Goal: Task Accomplishment & Management: Complete application form

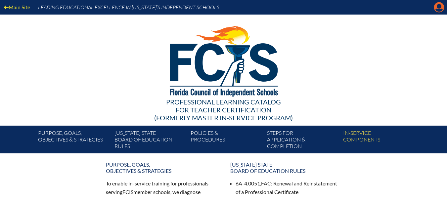
click at [439, 7] on icon "Manage account" at bounding box center [438, 7] width 11 height 11
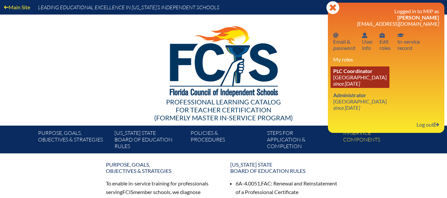
click at [362, 73] on span "PLC Coordinator" at bounding box center [352, 71] width 39 height 6
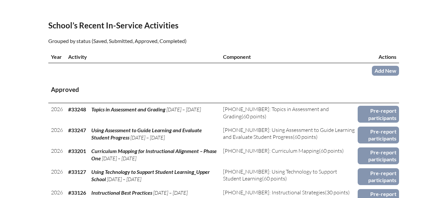
scroll to position [231, 0]
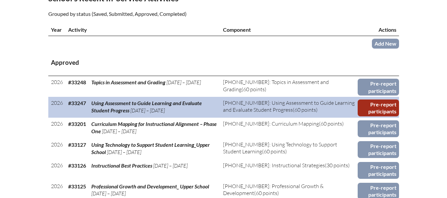
click at [388, 109] on link "Pre-report participants" at bounding box center [377, 108] width 41 height 17
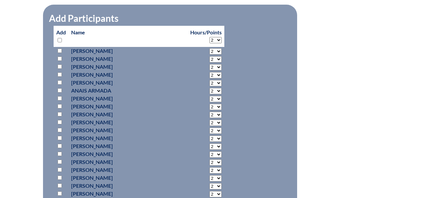
scroll to position [730, 0]
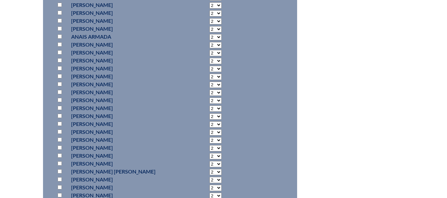
click at [60, 126] on input "checkbox" at bounding box center [60, 124] width 4 height 4
checkbox input "true"
click at [209, 128] on select "2 3 4 5 6 7 8 9 10 11 12 13 14 15 16 17 18 19 20 21 22 23" at bounding box center [215, 124] width 12 height 6
select select "60"
click at [209, 128] on select "2 3 4 5 6 7 8 9 10 11 12 13 14 15 16 17 18 19 20 21 22 23" at bounding box center [215, 124] width 12 height 6
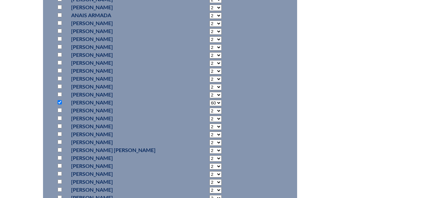
scroll to position [763, 0]
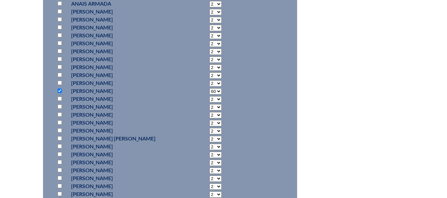
click at [60, 109] on input "checkbox" at bounding box center [60, 106] width 4 height 4
checkbox input "true"
click at [209, 110] on select "2 3 4 5 6 7 8 9 10 11 12 13 14 15 16 17 18 19 20 21 22 23" at bounding box center [215, 107] width 12 height 6
select select "60"
click at [209, 110] on select "2 3 4 5 6 7 8 9 10 11 12 13 14 15 16 17 18 19 20 21 22 23" at bounding box center [215, 107] width 12 height 6
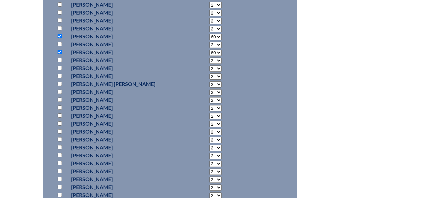
scroll to position [829, 0]
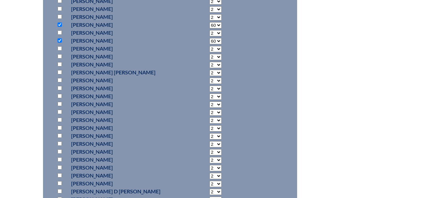
click at [61, 154] on input "checkbox" at bounding box center [60, 151] width 4 height 4
checkbox input "true"
click at [209, 155] on select "2 3 4 5 6 7 8 9 10 11 12 13 14 15 16 17 18 19 20 21 22 23" at bounding box center [215, 152] width 12 height 6
select select "60"
click at [209, 155] on select "2 3 4 5 6 7 8 9 10 11 12 13 14 15 16 17 18 19 20 21 22 23" at bounding box center [215, 152] width 12 height 6
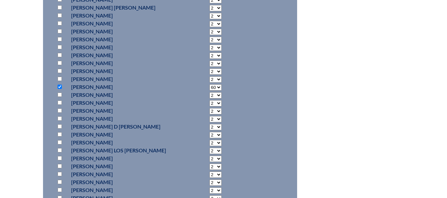
scroll to position [928, 0]
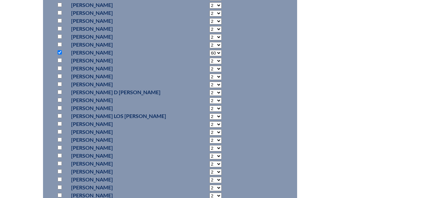
click at [59, 102] on input "checkbox" at bounding box center [60, 100] width 4 height 4
checkbox input "true"
click at [209, 104] on select "2 3 4 5 6 7 8 9 10 11 12 13 14 15 16 17 18 19 20 21 22 23" at bounding box center [215, 101] width 12 height 6
select select "60"
click at [209, 104] on select "2 3 4 5 6 7 8 9 10 11 12 13 14 15 16 17 18 19 20 21 22 23" at bounding box center [215, 101] width 12 height 6
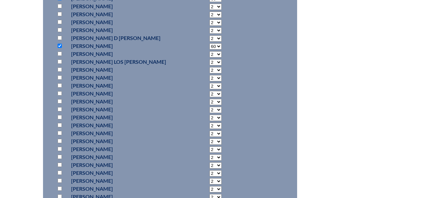
scroll to position [994, 0]
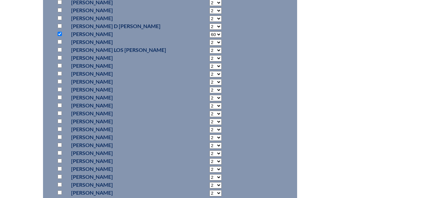
click at [61, 100] on input "checkbox" at bounding box center [60, 97] width 4 height 4
checkbox input "true"
click at [209, 101] on select "2 3 4 5 6 7 8 9 10 11 12 13 14 15 16 17 18 19 20 21 22 23" at bounding box center [215, 98] width 12 height 6
select select "60"
click at [209, 101] on select "2 3 4 5 6 7 8 9 10 11 12 13 14 15 16 17 18 19 20 21 22 23" at bounding box center [215, 98] width 12 height 6
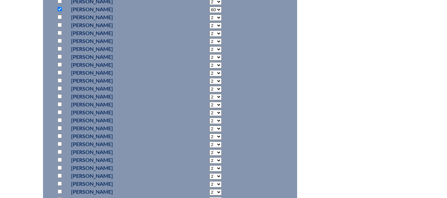
scroll to position [1093, 0]
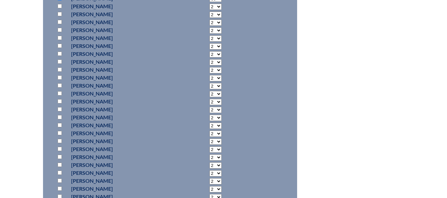
click at [60, 151] on input "checkbox" at bounding box center [60, 149] width 4 height 4
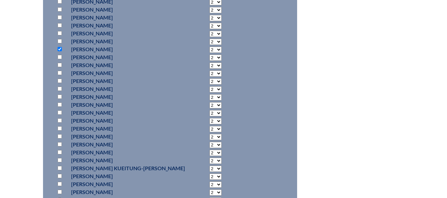
scroll to position [1170, 0]
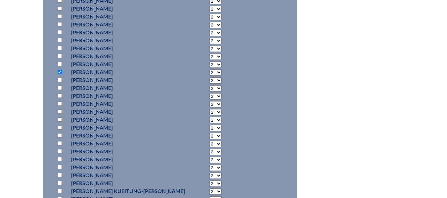
click at [60, 74] on input "checkbox" at bounding box center [60, 72] width 4 height 4
checkbox input "false"
click at [58, 122] on input "checkbox" at bounding box center [60, 119] width 4 height 4
checkbox input "true"
click at [209, 123] on select "2 3 4 5 6 7 8 9 10 11 12 13 14 15 16 17 18 19 20 21 22 23" at bounding box center [215, 120] width 12 height 6
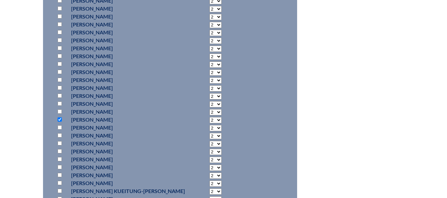
select select "60"
click at [209, 123] on select "2 3 4 5 6 7 8 9 10 11 12 13 14 15 16 17 18 19 20 21 22 23" at bounding box center [215, 120] width 12 height 6
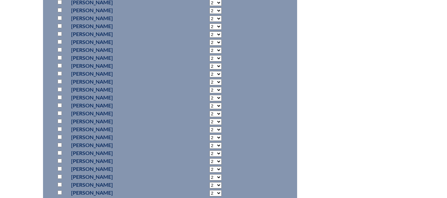
scroll to position [1419, 0]
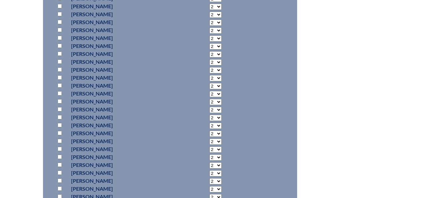
click at [62, 137] on p at bounding box center [61, 133] width 10 height 8
click at [59, 135] on input "checkbox" at bounding box center [60, 133] width 4 height 4
checkbox input "true"
click at [209, 137] on select "2 3 4 5 6 7 8 9 10 11 12 13 14 15 16 17 18 19 20 21 22 23" at bounding box center [215, 134] width 12 height 6
select select "60"
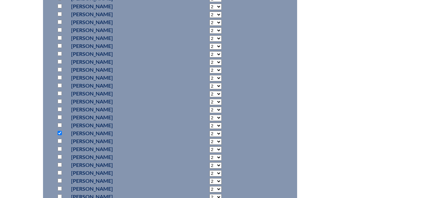
click at [209, 137] on select "2 3 4 5 6 7 8 9 10 11 12 13 14 15 16 17 18 19 20 21 22 23" at bounding box center [215, 134] width 12 height 6
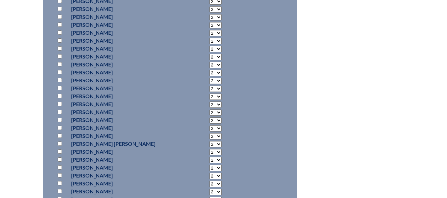
scroll to position [1617, 0]
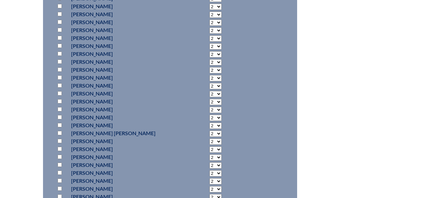
click at [59, 119] on input "checkbox" at bounding box center [60, 117] width 4 height 4
checkbox input "true"
click at [209, 121] on select "2 3 4 5 6 7 8 9 10 11 12 13 14 15 16 17 18 19 20 21 22 23" at bounding box center [215, 118] width 12 height 6
select select "39"
click at [209, 121] on select "2 3 4 5 6 7 8 9 10 11 12 13 14 15 16 17 18 19 20 21 22 23" at bounding box center [215, 118] width 12 height 6
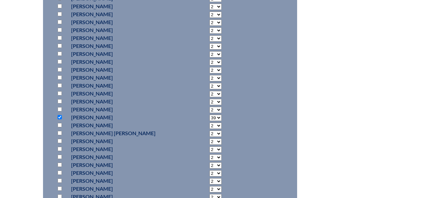
click at [209, 105] on select "2 3 4 5 6 7 8 9 10 11 12 13 14 15 16 17 18 19 20 21 22 23" at bounding box center [215, 102] width 12 height 6
select select "2"
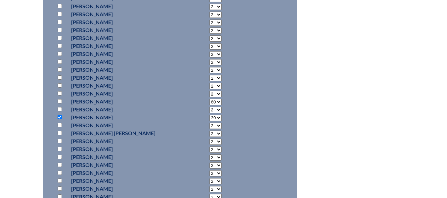
click at [209, 105] on select "2 3 4 5 6 7 8 9 10 11 12 13 14 15 16 17 18 19 20 21 22 23" at bounding box center [215, 102] width 12 height 6
click at [209, 121] on select "2 3 4 5 6 7 8 9 10 11 12 13 14 15 16 17 18 19 20 21 22 23" at bounding box center [215, 118] width 12 height 6
select select "60"
click at [209, 121] on select "2 3 4 5 6 7 8 9 10 11 12 13 14 15 16 17 18 19 20 21 22 23" at bounding box center [215, 118] width 12 height 6
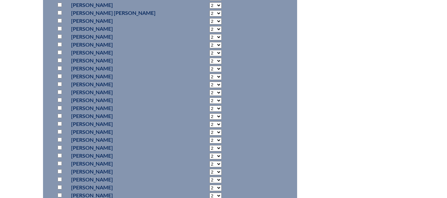
scroll to position [1749, 0]
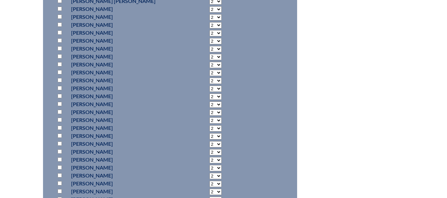
click at [61, 114] on input "checkbox" at bounding box center [60, 112] width 4 height 4
checkbox input "true"
click at [209, 116] on select "2 3 4 5 6 7 8 9 10 11 12 13 14 15 16 17 18 19 20 21 22 23" at bounding box center [215, 112] width 12 height 6
select select "60"
click at [209, 116] on select "2 3 4 5 6 7 8 9 10 11 12 13 14 15 16 17 18 19 20 21 22 23" at bounding box center [215, 112] width 12 height 6
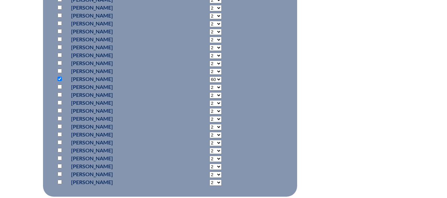
scroll to position [1815, 0]
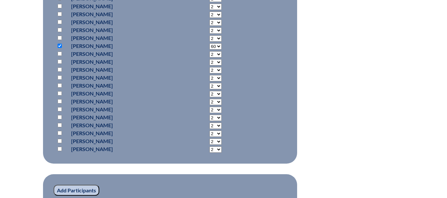
click at [60, 151] on input "checkbox" at bounding box center [60, 149] width 4 height 4
checkbox input "true"
click at [209, 153] on select "2 3 4 5 6 7 8 9 10 11 12 13 14 15 16 17 18 19 20 21 22 23" at bounding box center [215, 149] width 12 height 6
select select "60"
click at [209, 153] on select "2 3 4 5 6 7 8 9 10 11 12 13 14 15 16 17 18 19 20 21 22 23" at bounding box center [215, 149] width 12 height 6
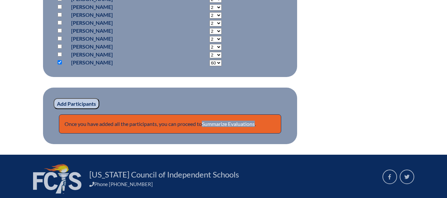
scroll to position [1915, 0]
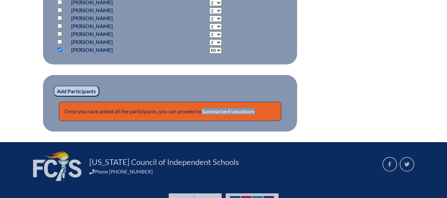
click at [89, 97] on input "Add Participants" at bounding box center [77, 91] width 46 height 11
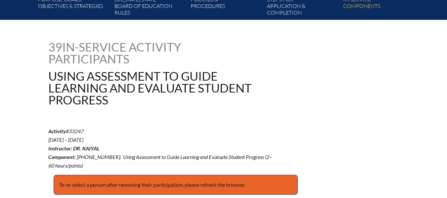
scroll to position [96, 0]
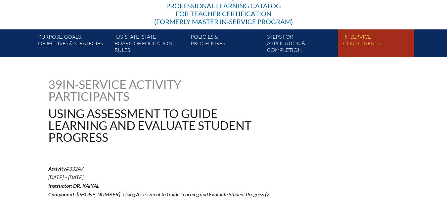
click at [367, 44] on link "In-service components" at bounding box center [378, 44] width 76 height 25
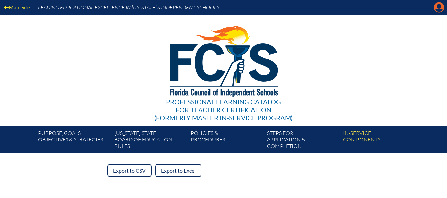
click at [437, 8] on icon at bounding box center [439, 7] width 10 height 10
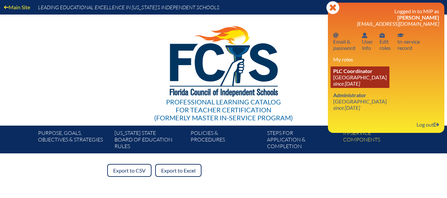
click at [358, 78] on link "PLC Coordinator [GEOGRAPHIC_DATA] since [DATE]" at bounding box center [359, 76] width 59 height 21
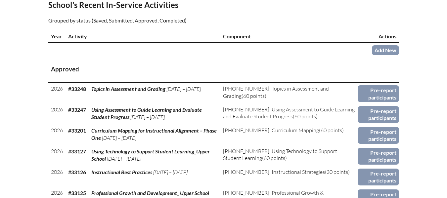
scroll to position [231, 0]
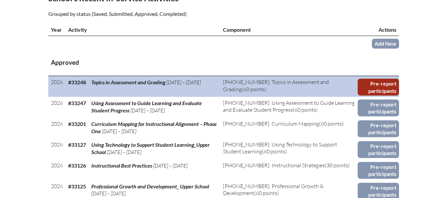
click at [379, 83] on link "Pre-report participants" at bounding box center [377, 87] width 41 height 17
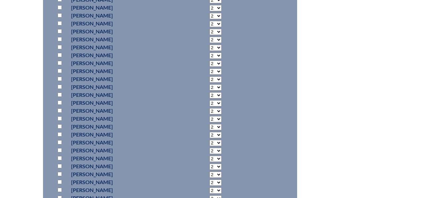
scroll to position [1440, 0]
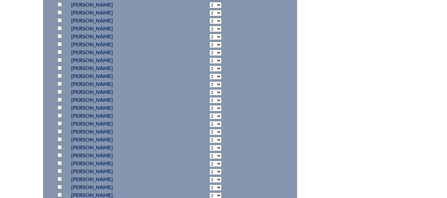
click at [59, 134] on input "checkbox" at bounding box center [60, 131] width 4 height 4
checkbox input "true"
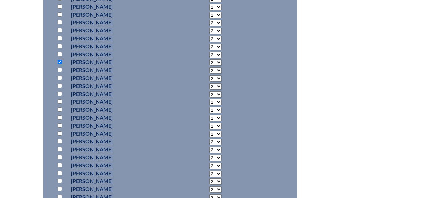
scroll to position [1505, 0]
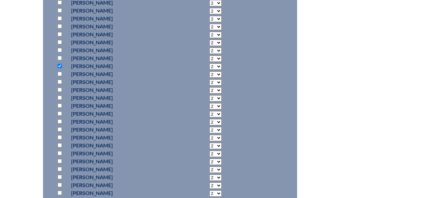
click at [209, 70] on select "2 3 4 5 6 7 8 9 10 11 12 13 14 15 16 17 18 19 20 21 22 23" at bounding box center [215, 66] width 12 height 6
select select "60"
click at [209, 70] on select "2 3 4 5 6 7 8 9 10 11 12 13 14 15 16 17 18 19 20 21 22 23" at bounding box center [215, 66] width 12 height 6
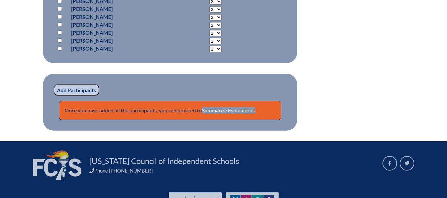
scroll to position [1973, 0]
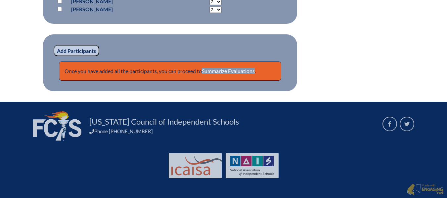
click at [70, 50] on input "Add Participants" at bounding box center [77, 50] width 46 height 11
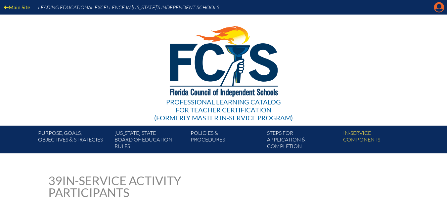
click at [441, 7] on icon "Manage account" at bounding box center [438, 7] width 11 height 11
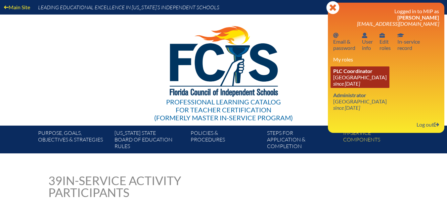
click at [353, 80] on link "PLC Coordinator NSU University School since 2020 Jun 1" at bounding box center [359, 76] width 59 height 21
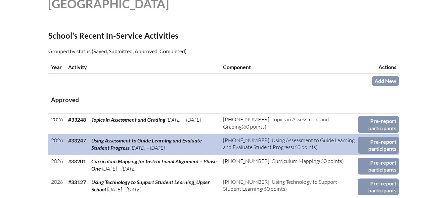
scroll to position [231, 0]
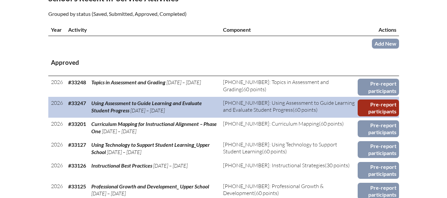
click at [379, 104] on link "Pre-report participants" at bounding box center [377, 108] width 41 height 17
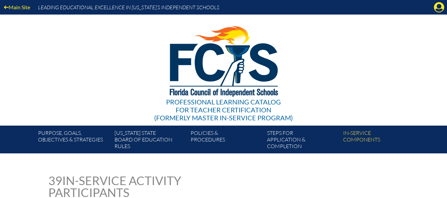
scroll to position [66, 0]
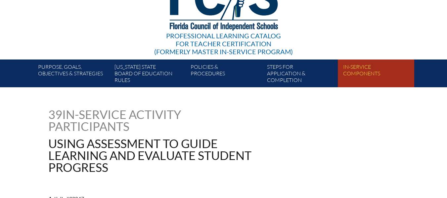
click at [368, 71] on link "In-service components" at bounding box center [378, 74] width 76 height 25
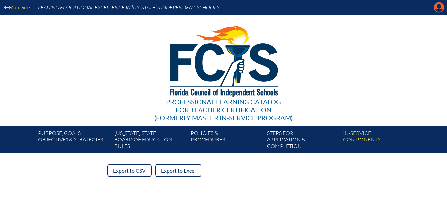
click at [438, 6] on icon "Manage account" at bounding box center [438, 7] width 11 height 11
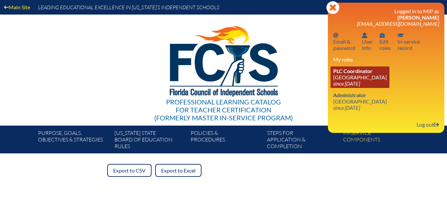
click at [345, 80] on link "PLC Coordinator [GEOGRAPHIC_DATA] since [DATE]" at bounding box center [359, 76] width 59 height 21
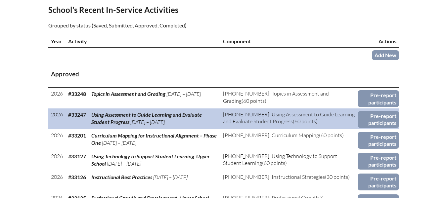
scroll to position [231, 0]
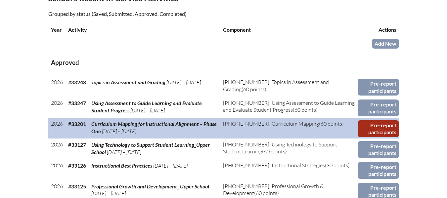
click at [385, 127] on link "Pre-report participants" at bounding box center [377, 128] width 41 height 17
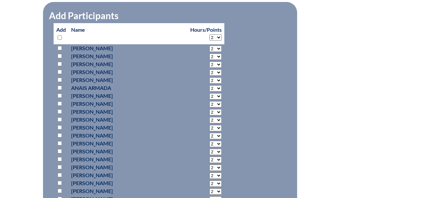
scroll to position [331, 0]
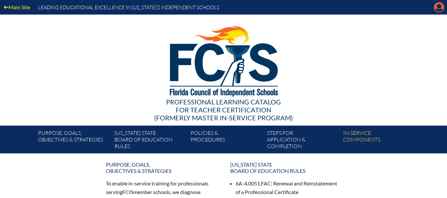
click at [440, 6] on icon "Manage account" at bounding box center [438, 7] width 11 height 11
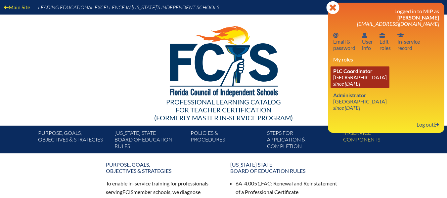
click at [358, 76] on link "PLC Coordinator NSU University School since 2020 Jun 1" at bounding box center [359, 76] width 59 height 21
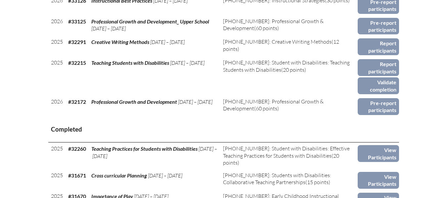
scroll to position [397, 0]
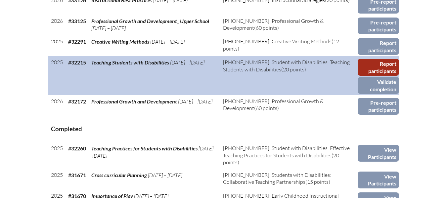
click at [381, 65] on link "Report participants" at bounding box center [377, 67] width 41 height 17
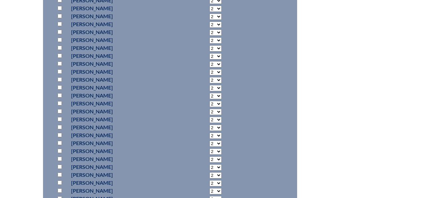
scroll to position [1190, 0]
click at [60, 156] on input "checkbox" at bounding box center [60, 158] width 4 height 4
checkbox input "true"
click at [209, 156] on select "2 3 4 5 6 7 8 9 10 11 12 13 14 15 16 17 18 19 20 0" at bounding box center [215, 159] width 12 height 6
select select "20"
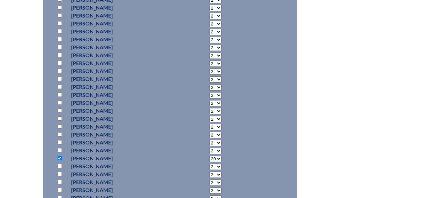
click at [209, 156] on select "2 3 4 5 6 7 8 9 10 11 12 13 14 15 16 17 18 19 20 0" at bounding box center [215, 159] width 12 height 6
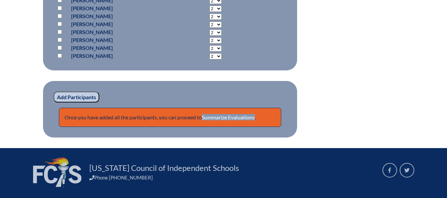
scroll to position [1853, 0]
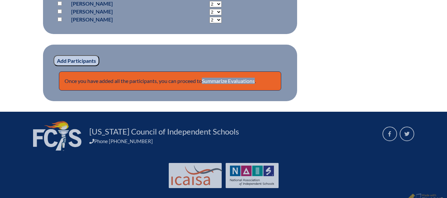
click at [65, 55] on input "Add Participants" at bounding box center [77, 60] width 46 height 11
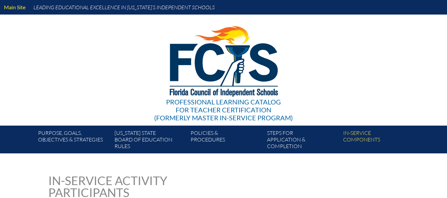
scroll to position [1856, 0]
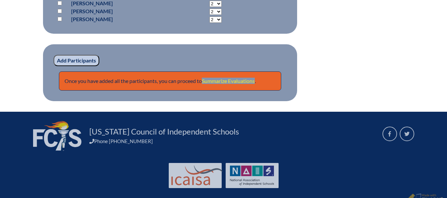
click at [241, 78] on link "Summarize Evaluations" at bounding box center [228, 81] width 53 height 6
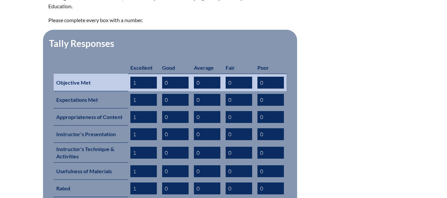
scroll to position [264, 0]
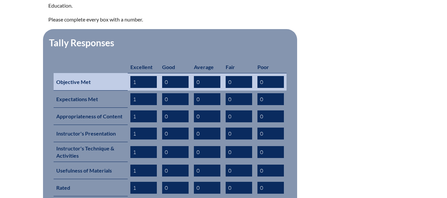
drag, startPoint x: 145, startPoint y: 75, endPoint x: 113, endPoint y: 75, distance: 32.4
click at [113, 75] on tr "Objective Met 1 0 0 0 0" at bounding box center [170, 82] width 233 height 18
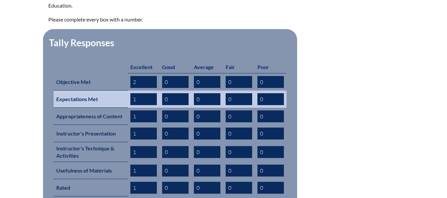
type input "2"
drag, startPoint x: 130, startPoint y: 92, endPoint x: 137, endPoint y: 132, distance: 40.5
click at [118, 96] on tr "Expectations Met 2 0 0 0 0" at bounding box center [170, 99] width 233 height 17
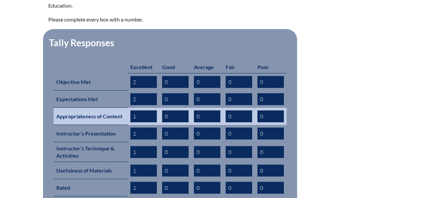
type input "2"
drag, startPoint x: 140, startPoint y: 106, endPoint x: 129, endPoint y: 112, distance: 12.0
click at [133, 110] on input "1" at bounding box center [143, 116] width 26 height 12
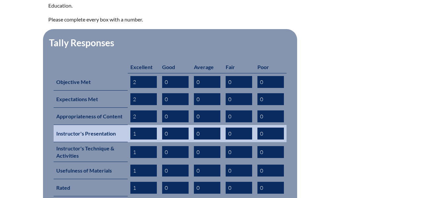
type input "2"
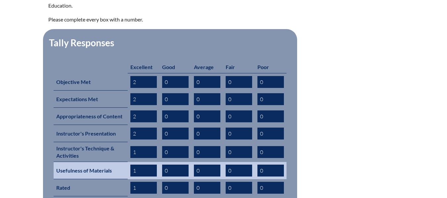
drag, startPoint x: 138, startPoint y: 122, endPoint x: 127, endPoint y: 151, distance: 31.0
click at [115, 125] on tr "Instructor's Presentation 2 0 0 0 0" at bounding box center [170, 133] width 233 height 17
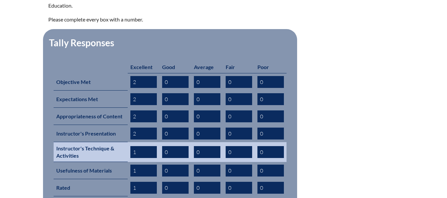
type input "2"
drag, startPoint x: 138, startPoint y: 141, endPoint x: 120, endPoint y: 144, distance: 17.9
click at [120, 144] on tr "Instructor's Technique & Activities 2 0 0 0 0" at bounding box center [170, 152] width 233 height 20
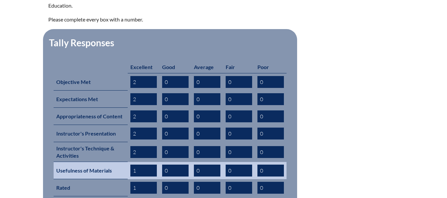
type input "2"
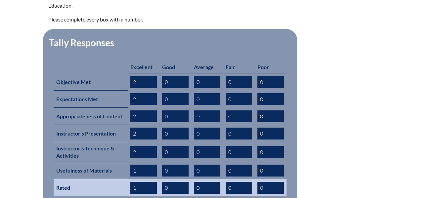
drag, startPoint x: 139, startPoint y: 161, endPoint x: 122, endPoint y: 168, distance: 17.8
click at [122, 168] on tbody "Excellent Good Average Fair Poor Objective Met 2 0 0 0 0 Expectations Met 2 0 0…" at bounding box center [170, 150] width 233 height 178
type input "2"
drag, startPoint x: 137, startPoint y: 173, endPoint x: 121, endPoint y: 178, distance: 16.5
click at [121, 179] on tr "Rated 2 0 0 0 0" at bounding box center [170, 187] width 233 height 17
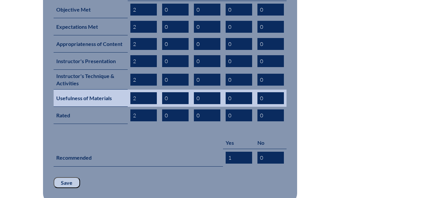
scroll to position [364, 0]
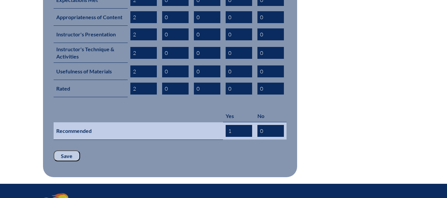
type input "2"
drag, startPoint x: 220, startPoint y: 121, endPoint x: 208, endPoint y: 127, distance: 13.3
click at [212, 122] on tr "Recommended 1 0" at bounding box center [170, 131] width 233 height 18
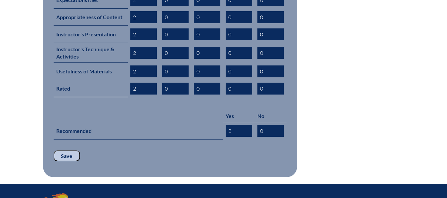
type input "2"
click at [69, 150] on input "Save" at bounding box center [67, 155] width 26 height 11
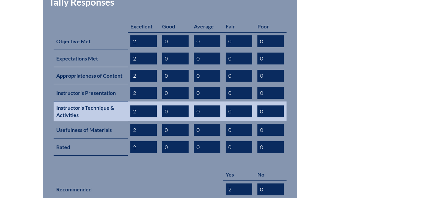
scroll to position [397, 0]
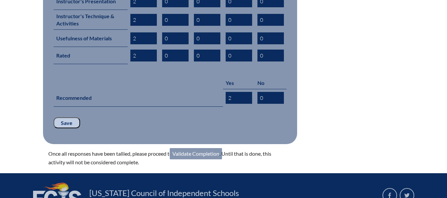
click at [200, 148] on link "Validate Completion" at bounding box center [196, 153] width 52 height 11
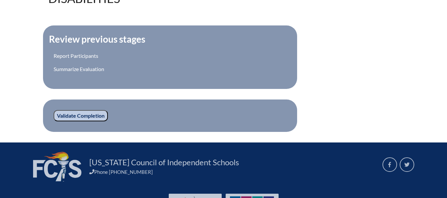
scroll to position [274, 0]
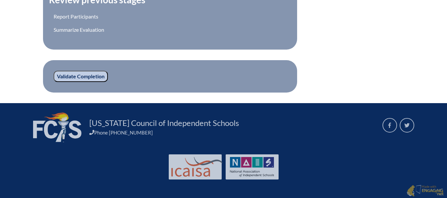
click at [101, 74] on input "Validate Completion" at bounding box center [81, 76] width 54 height 11
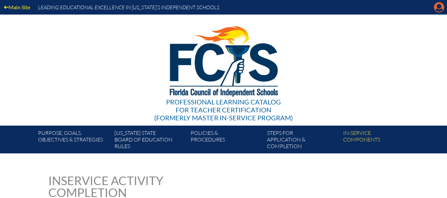
click at [439, 10] on icon "Manage account" at bounding box center [438, 7] width 11 height 11
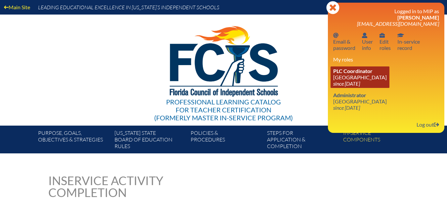
click at [350, 75] on link "PLC Coordinator [GEOGRAPHIC_DATA] since [DATE]" at bounding box center [359, 76] width 59 height 21
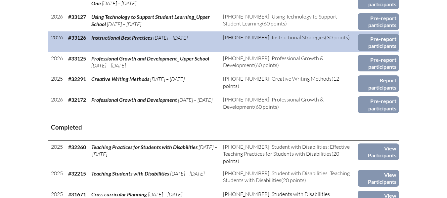
scroll to position [364, 0]
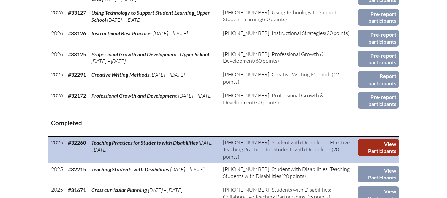
click at [379, 147] on link "View Participants" at bounding box center [377, 147] width 41 height 17
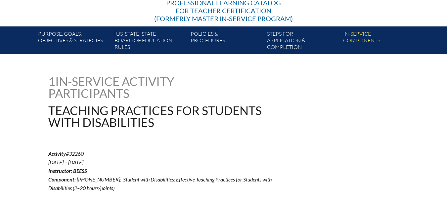
scroll to position [127, 0]
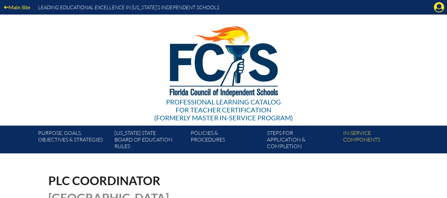
scroll to position [364, 0]
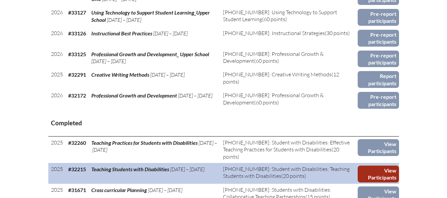
click at [387, 167] on link "View Participants" at bounding box center [377, 174] width 41 height 17
